Goal: Check status: Check status

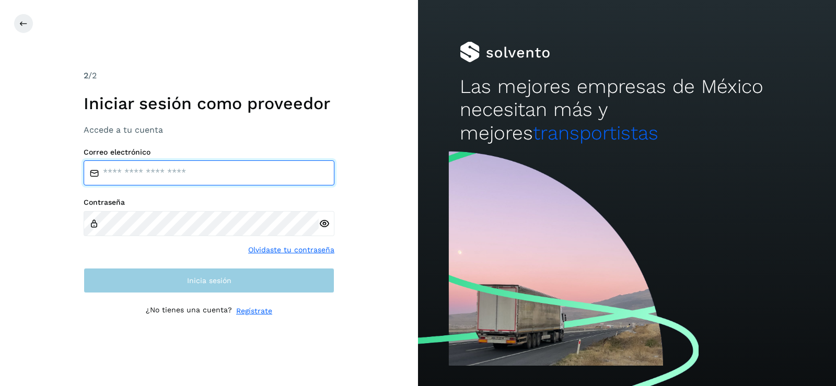
type input "**********"
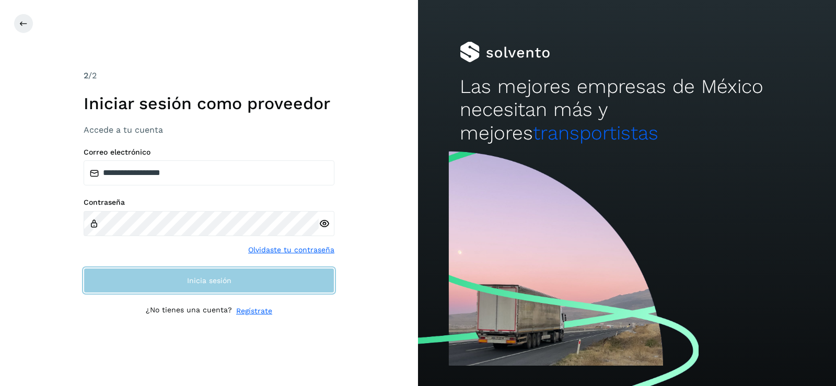
click at [162, 288] on button "Inicia sesión" at bounding box center [209, 280] width 251 height 25
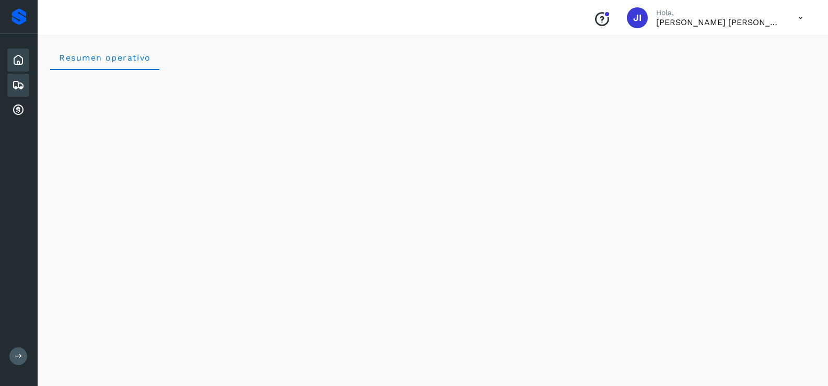
click at [8, 76] on div "Embarques" at bounding box center [18, 85] width 22 height 23
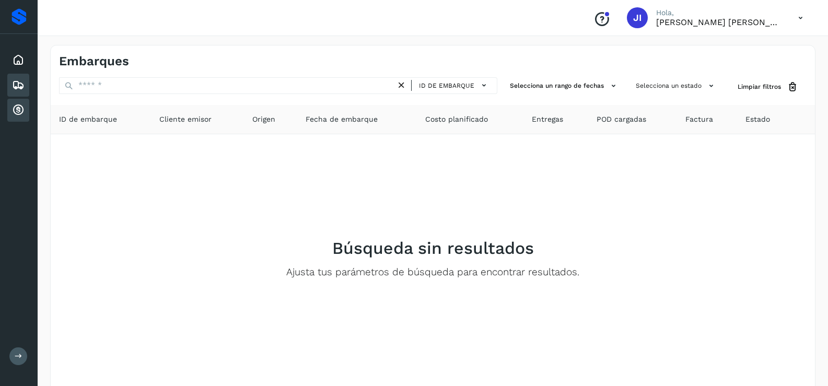
click at [13, 103] on div "Cuentas por cobrar" at bounding box center [18, 110] width 22 height 23
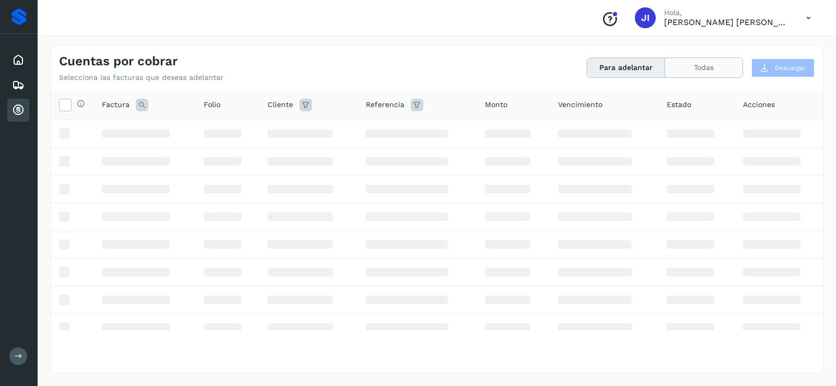
click at [691, 66] on button "Todas" at bounding box center [703, 67] width 77 height 19
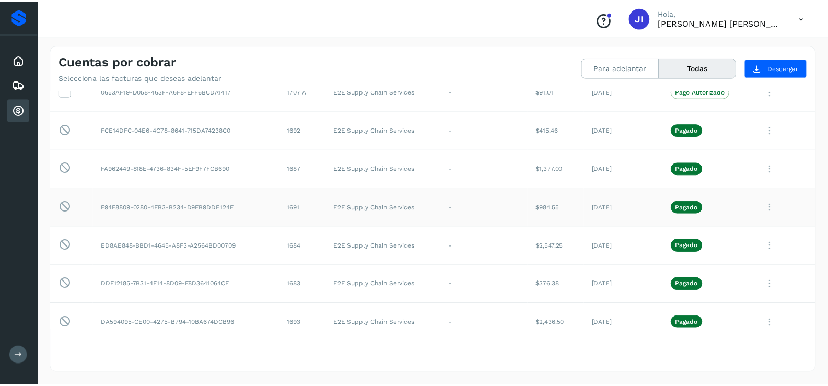
scroll to position [2611, 0]
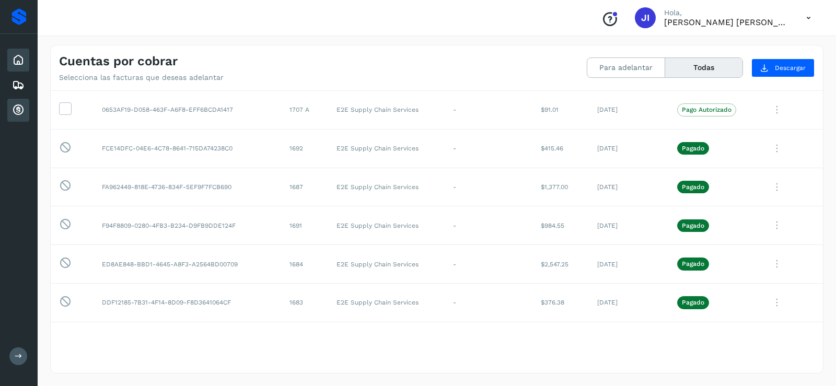
click at [19, 66] on div "Inicio" at bounding box center [18, 60] width 22 height 23
